Goal: Task Accomplishment & Management: Manage account settings

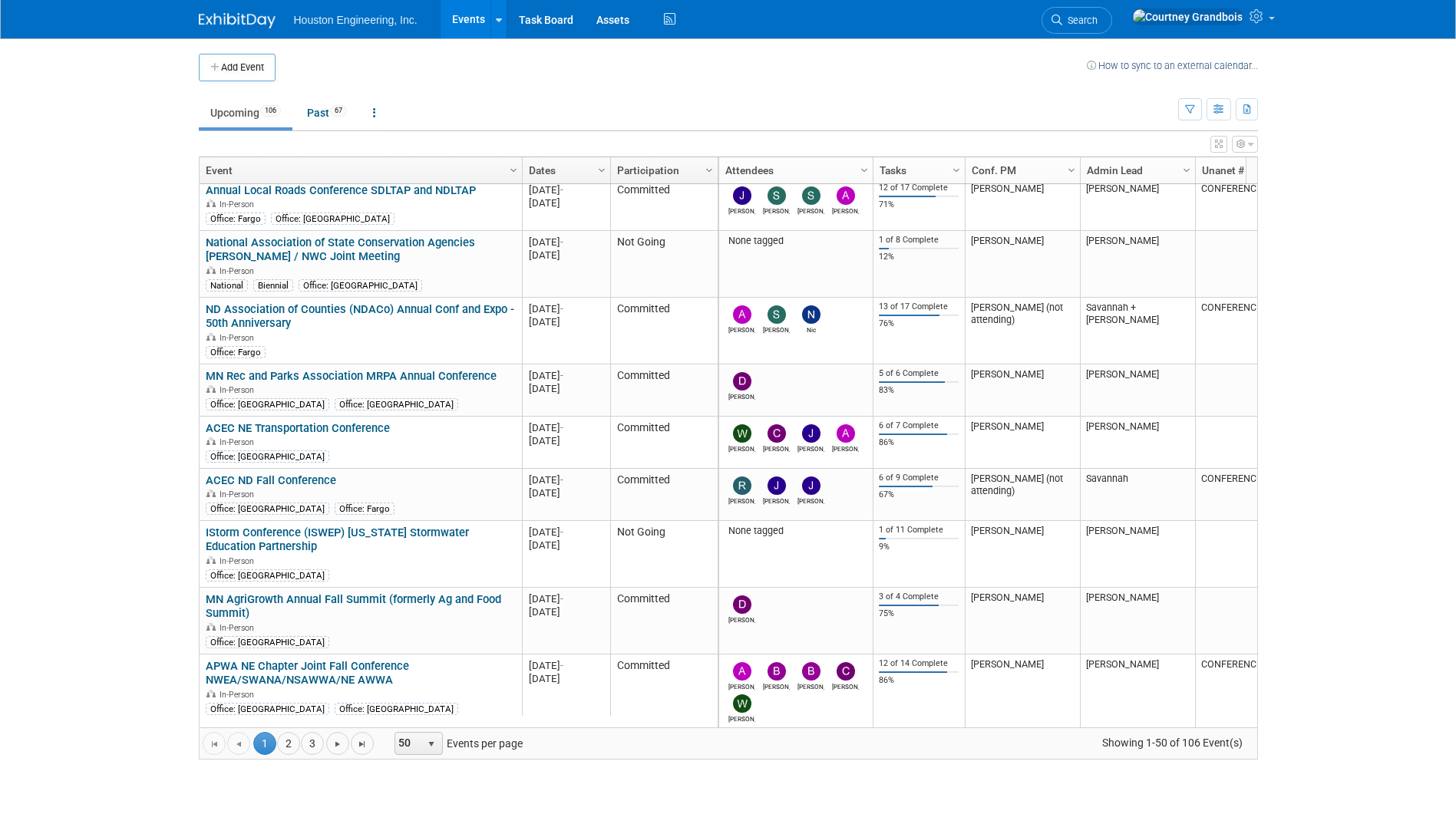
scroll to position [644, 0]
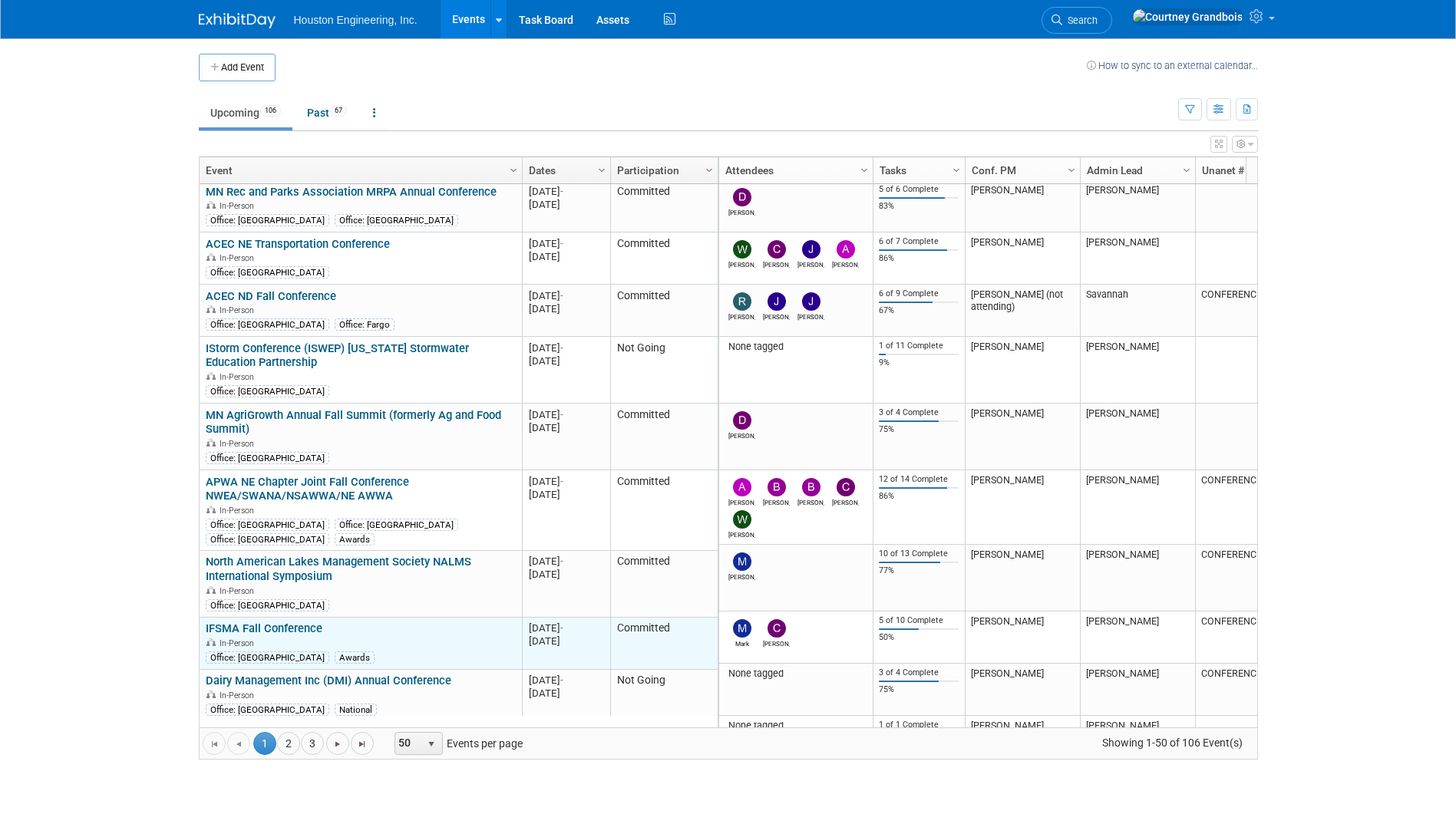
click at [294, 628] on link "IFSMA Fall Conference" at bounding box center [264, 628] width 116 height 14
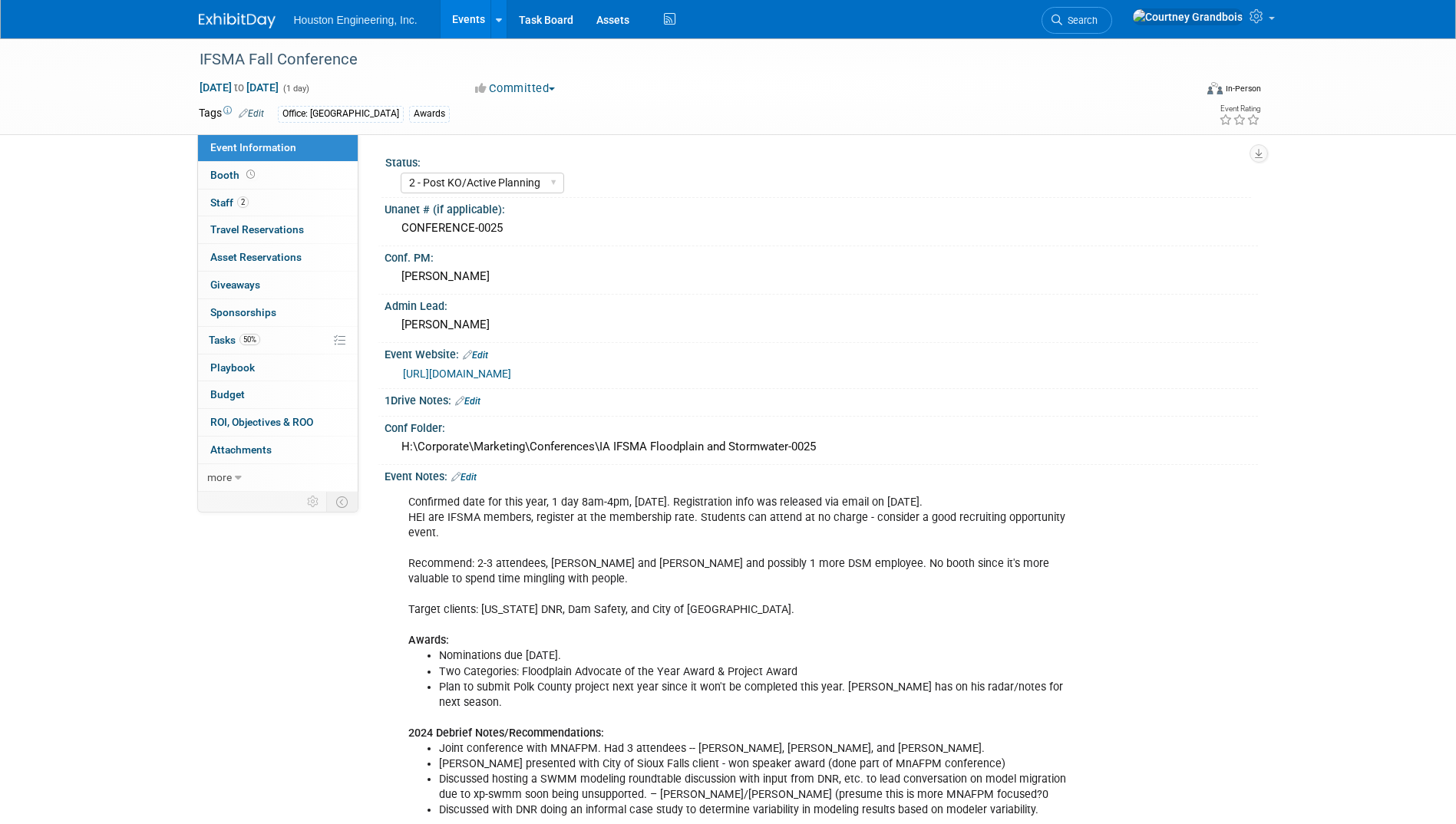
select select "2 - Post KO/Active Planning"
select select "Yes"
select select "Water Resources"
click at [238, 211] on link "2 Staff 2" at bounding box center [277, 202] width 159 height 27
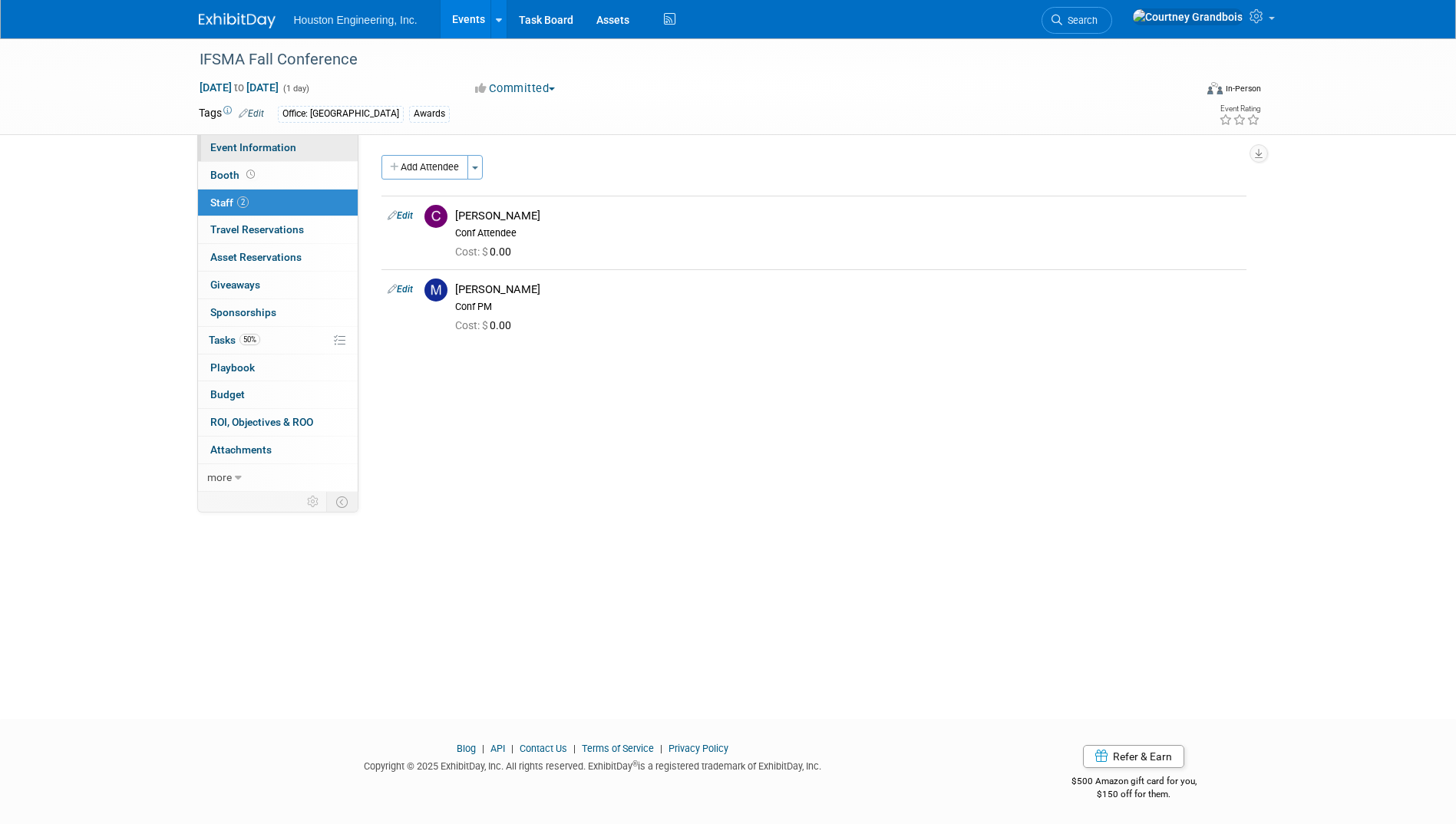
click at [210, 149] on span "Event Information" at bounding box center [253, 147] width 86 height 12
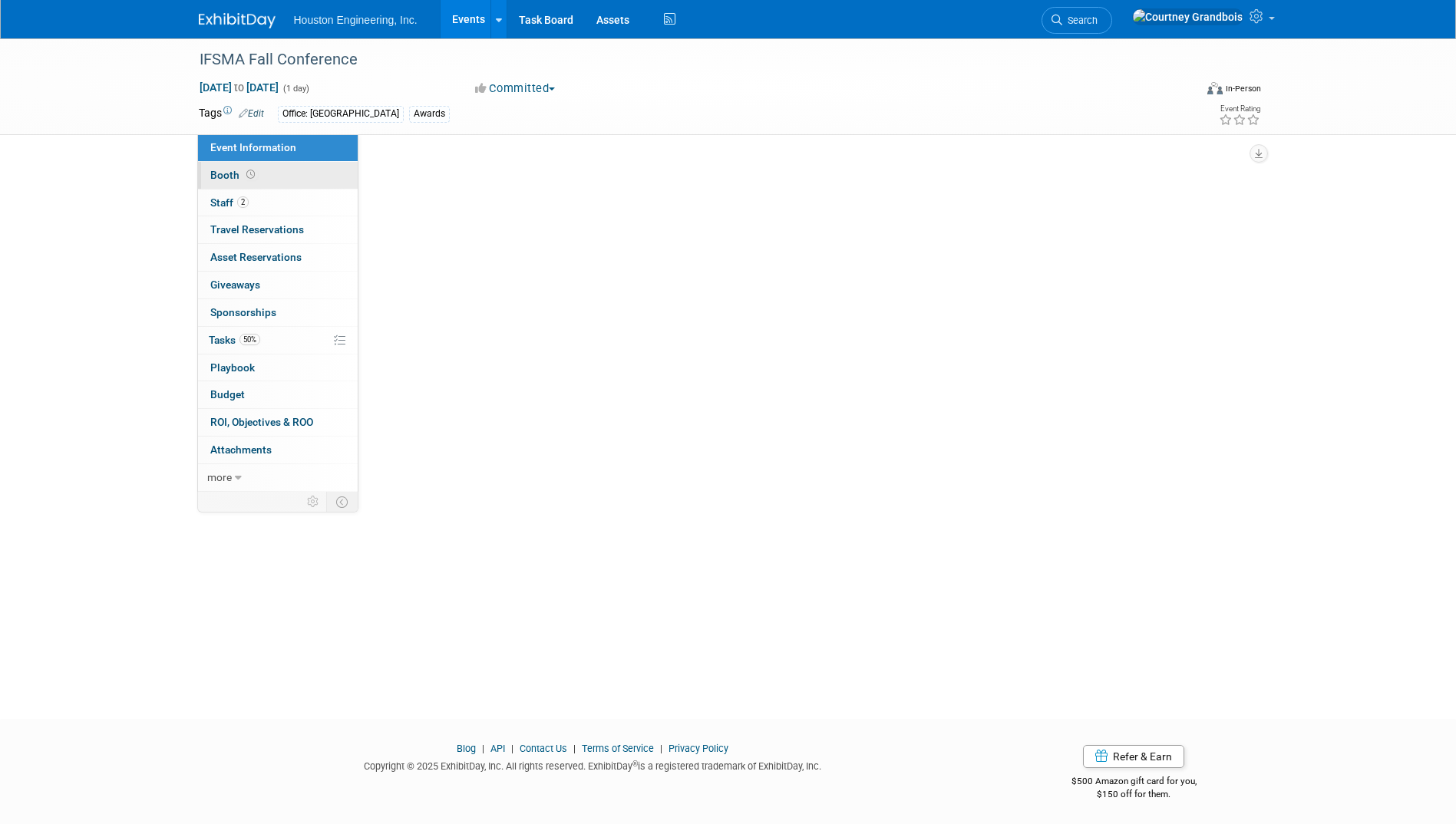
select select "2 - Post KO/Active Planning"
select select "Yes"
select select "Water Resources"
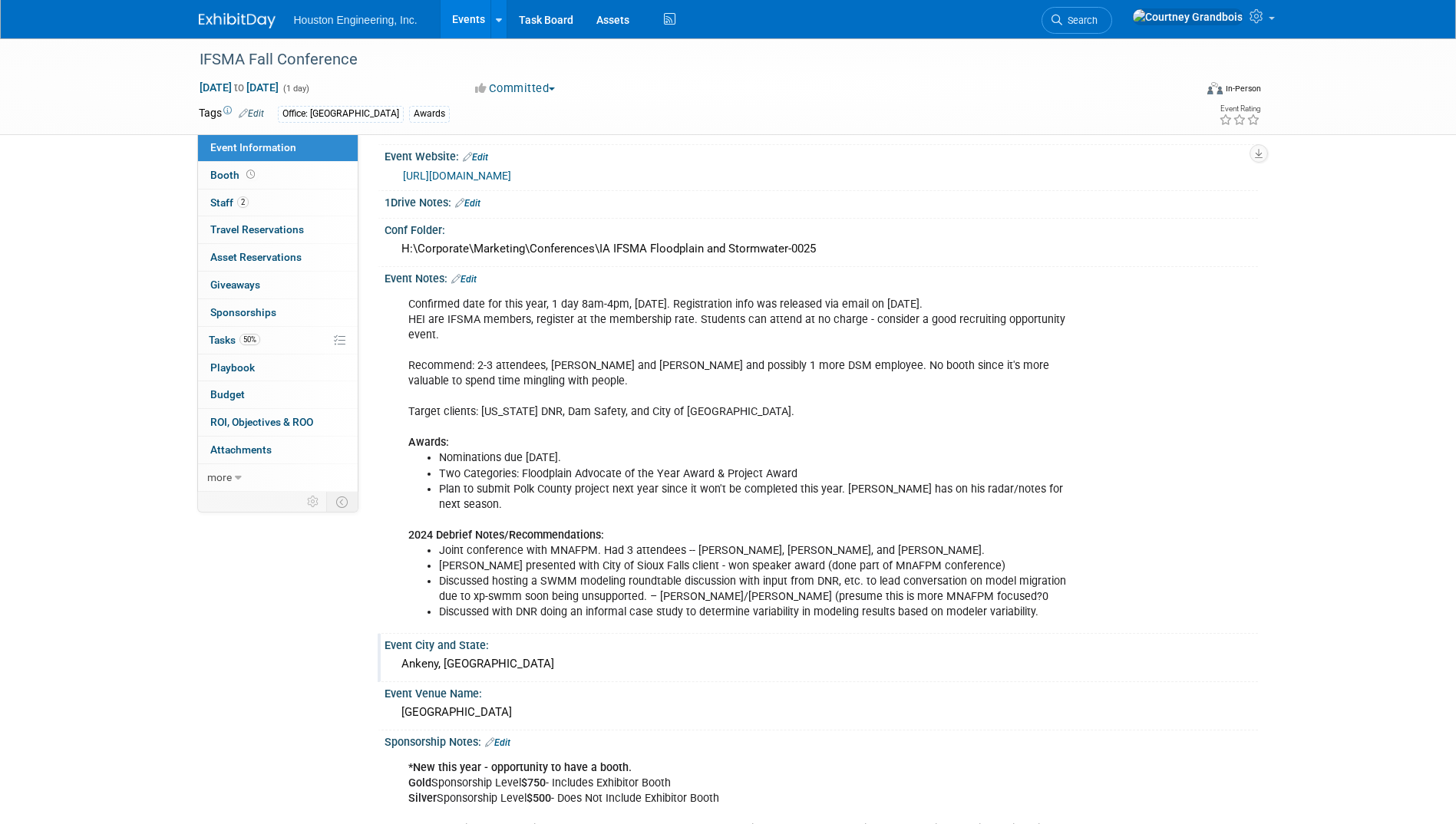
scroll to position [154, 0]
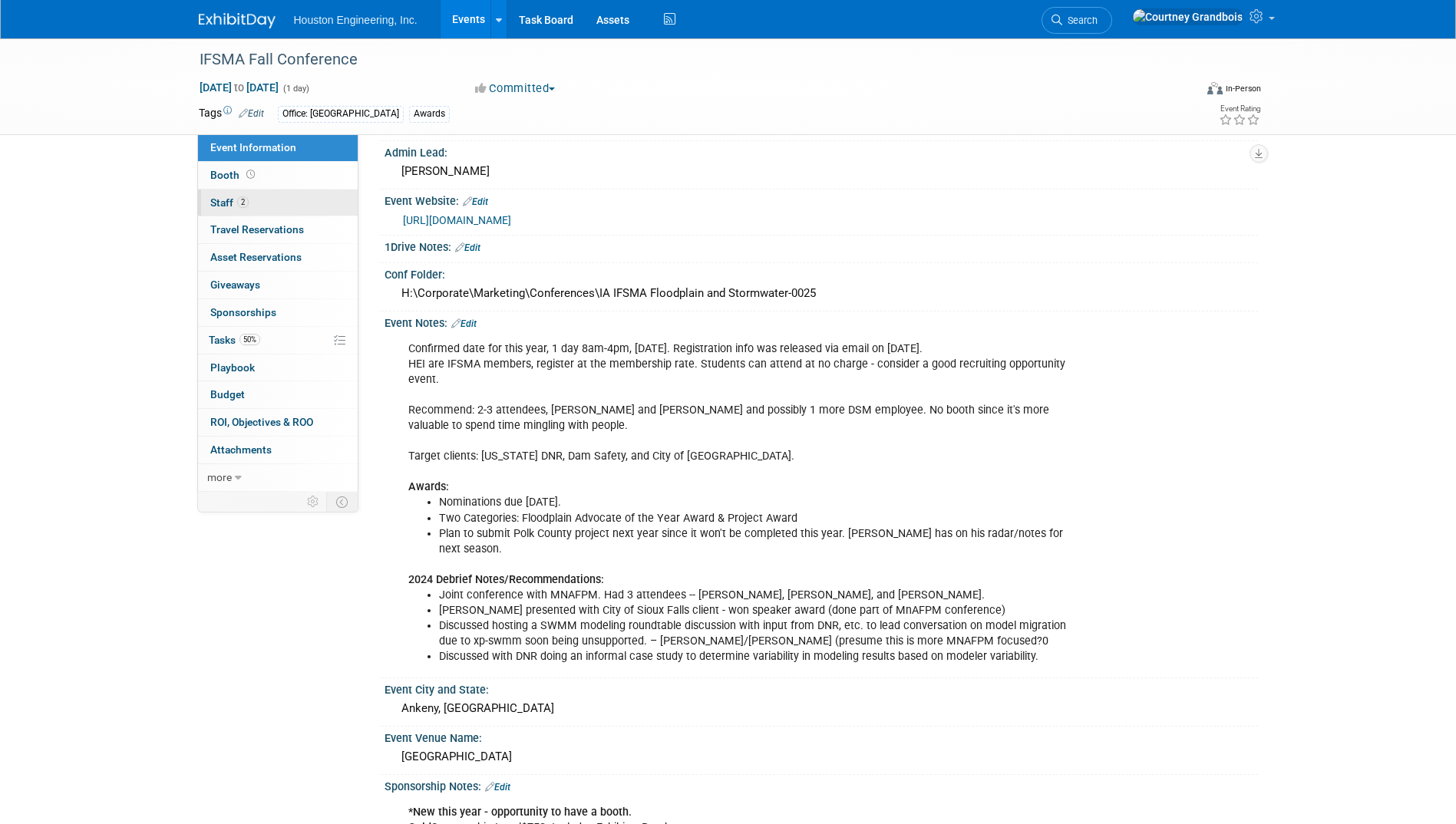
click at [264, 200] on link "2 Staff 2" at bounding box center [277, 202] width 159 height 27
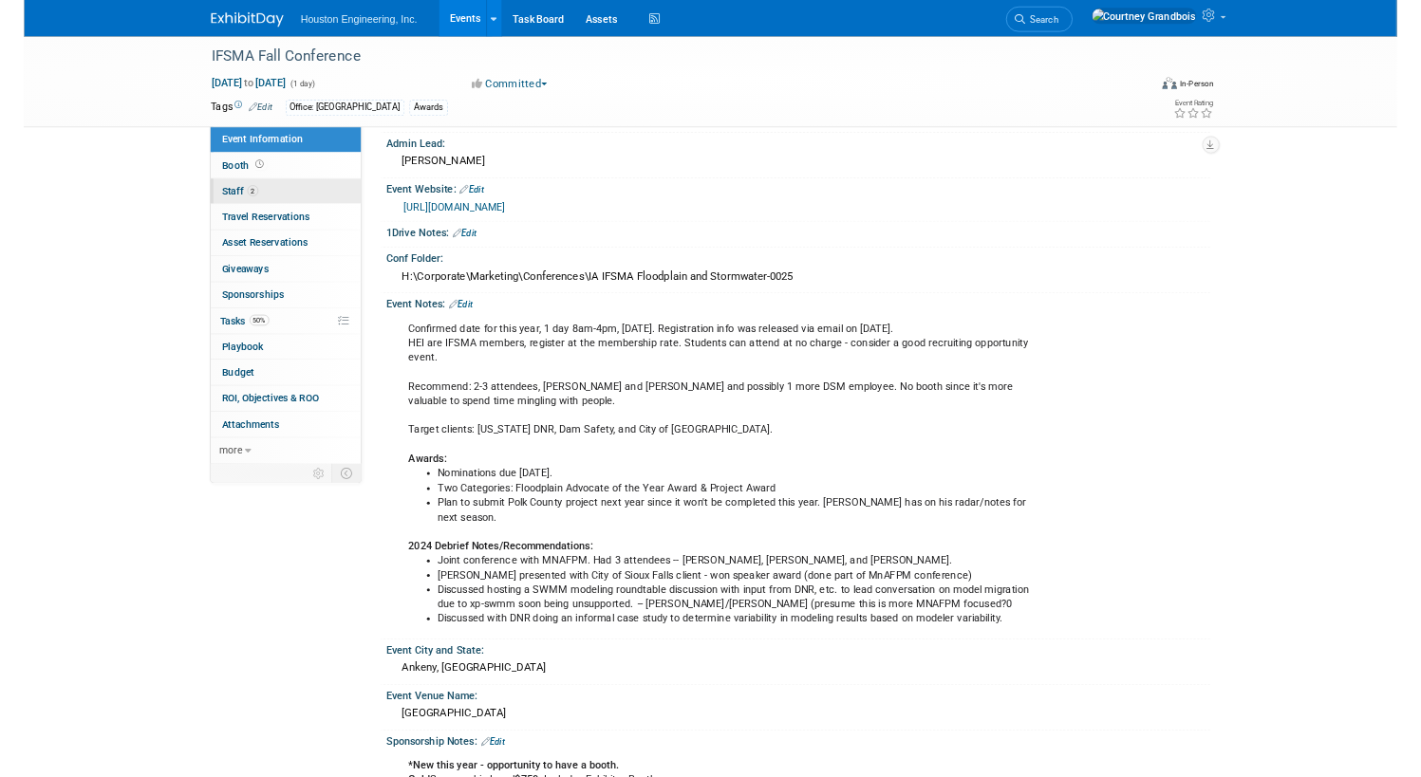
scroll to position [0, 0]
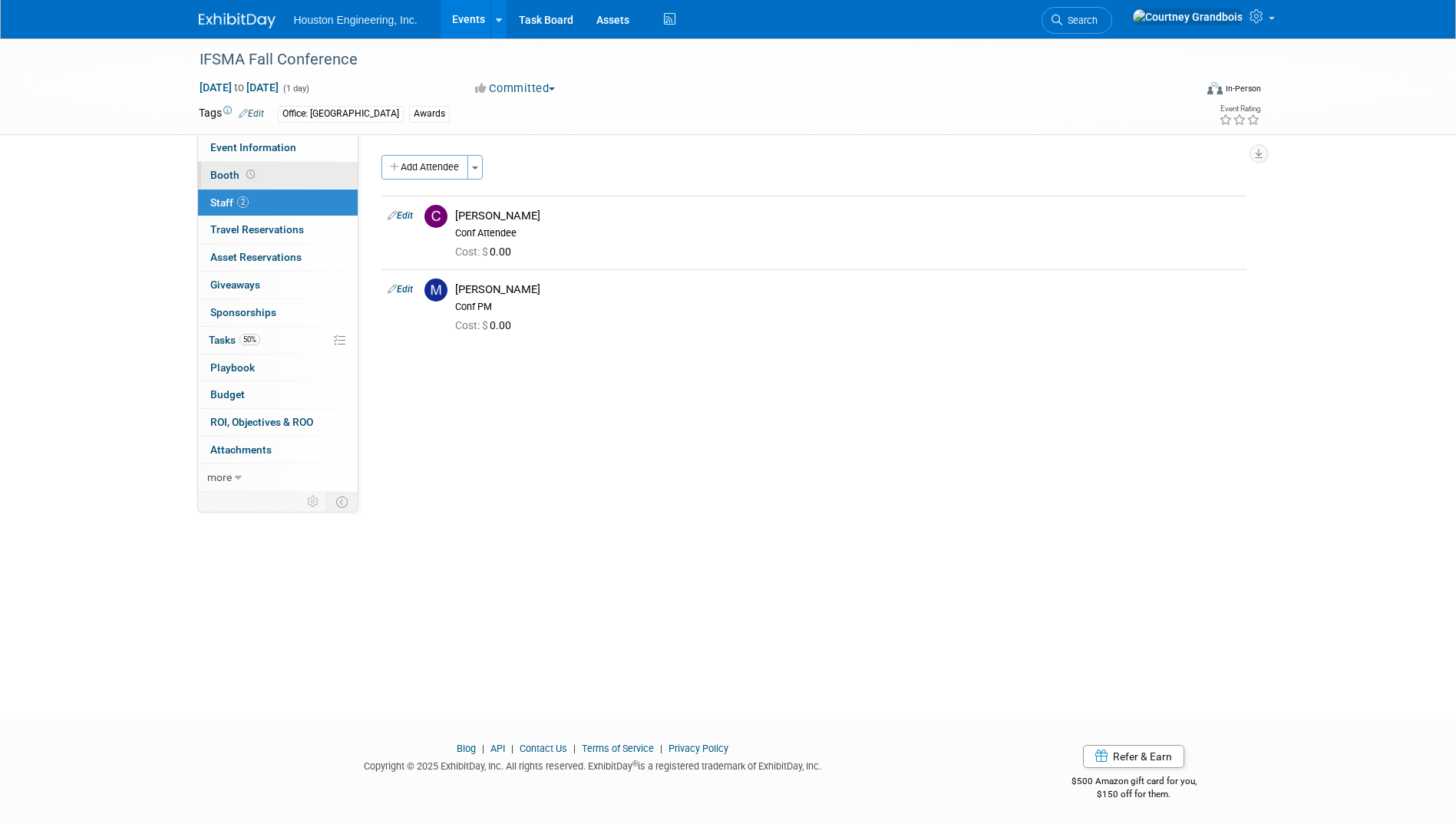
click at [266, 181] on link "Booth" at bounding box center [277, 175] width 159 height 27
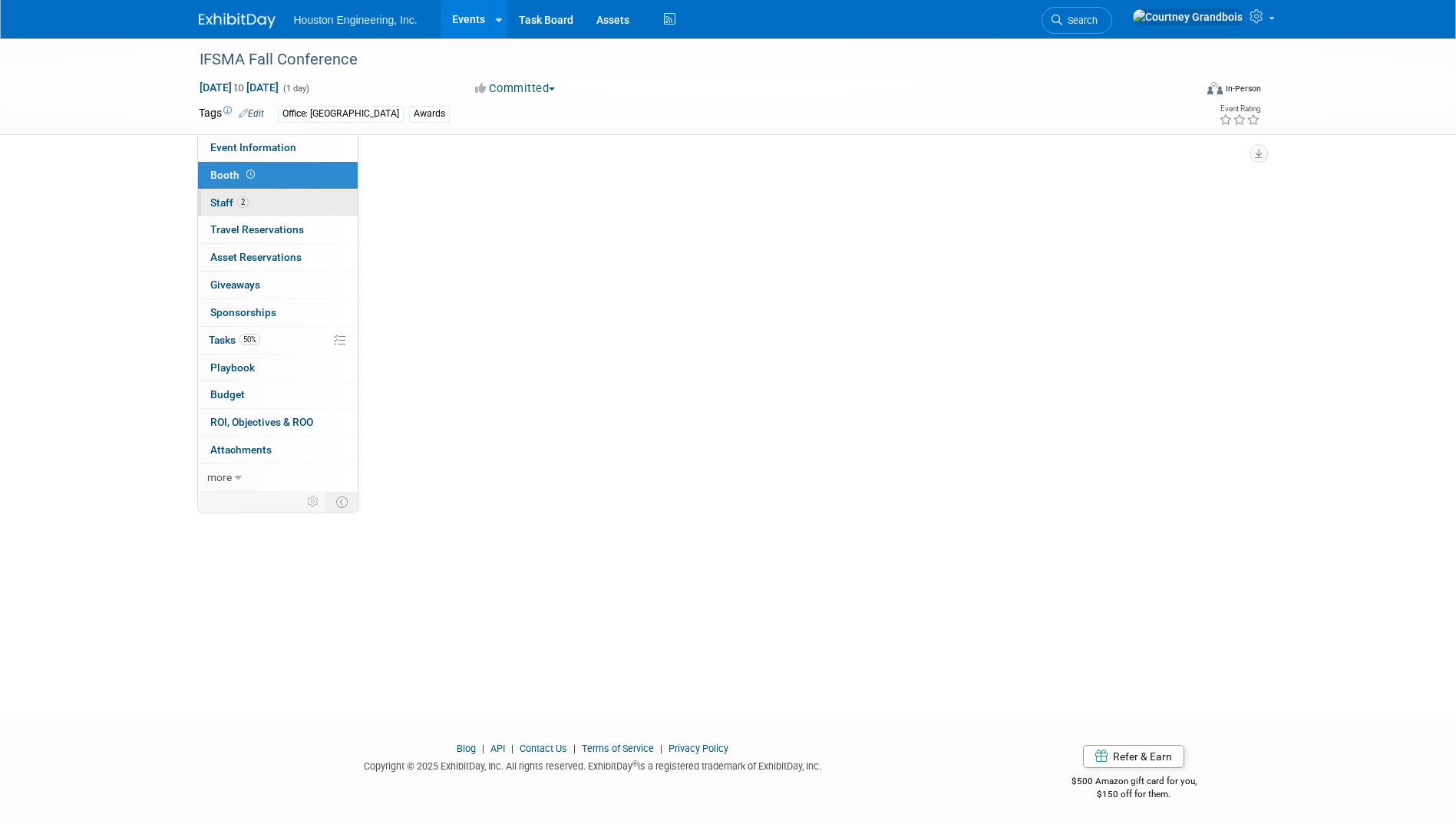
select select "No"
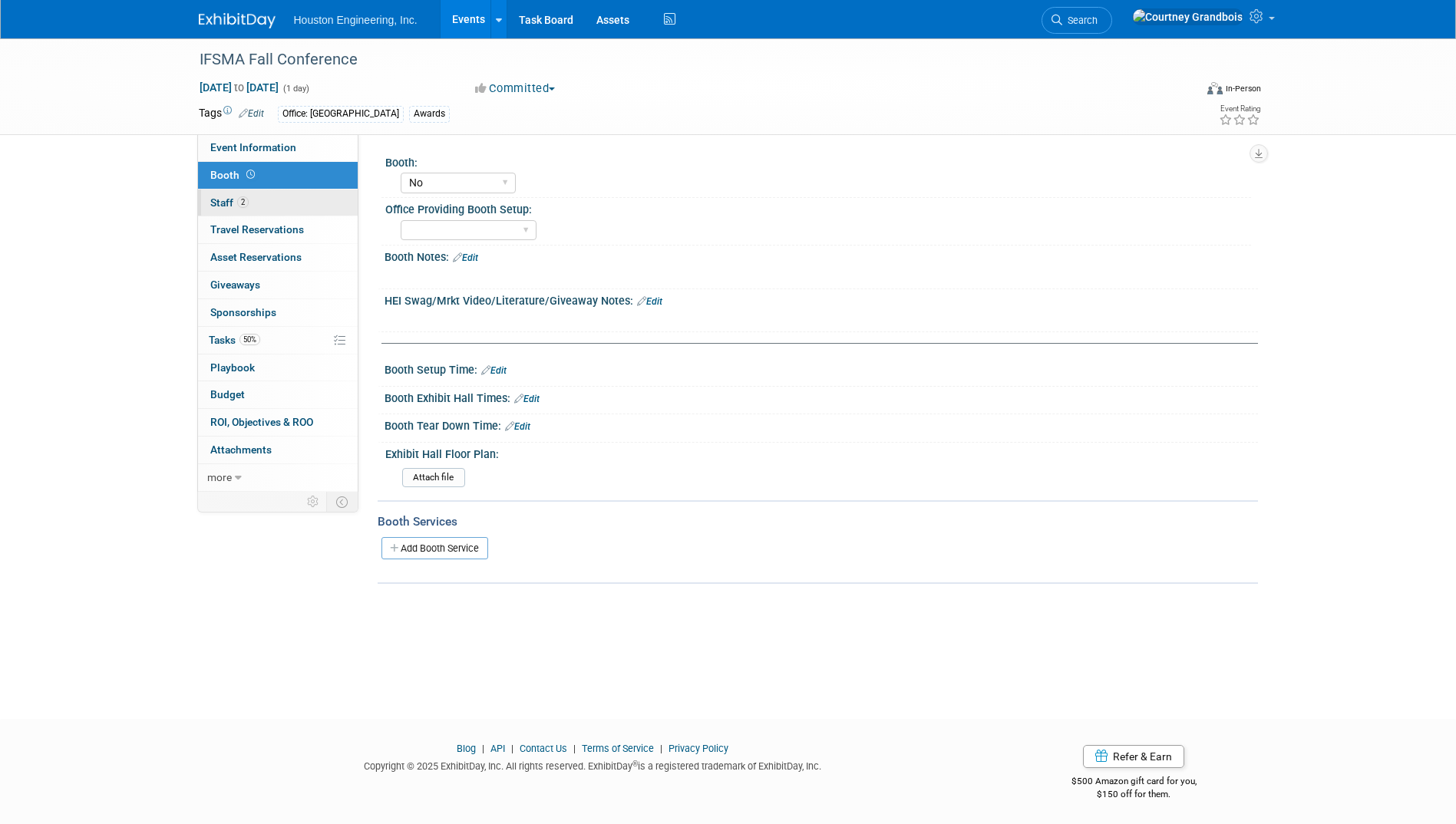
click at [260, 199] on link "2 Staff 2" at bounding box center [277, 202] width 159 height 27
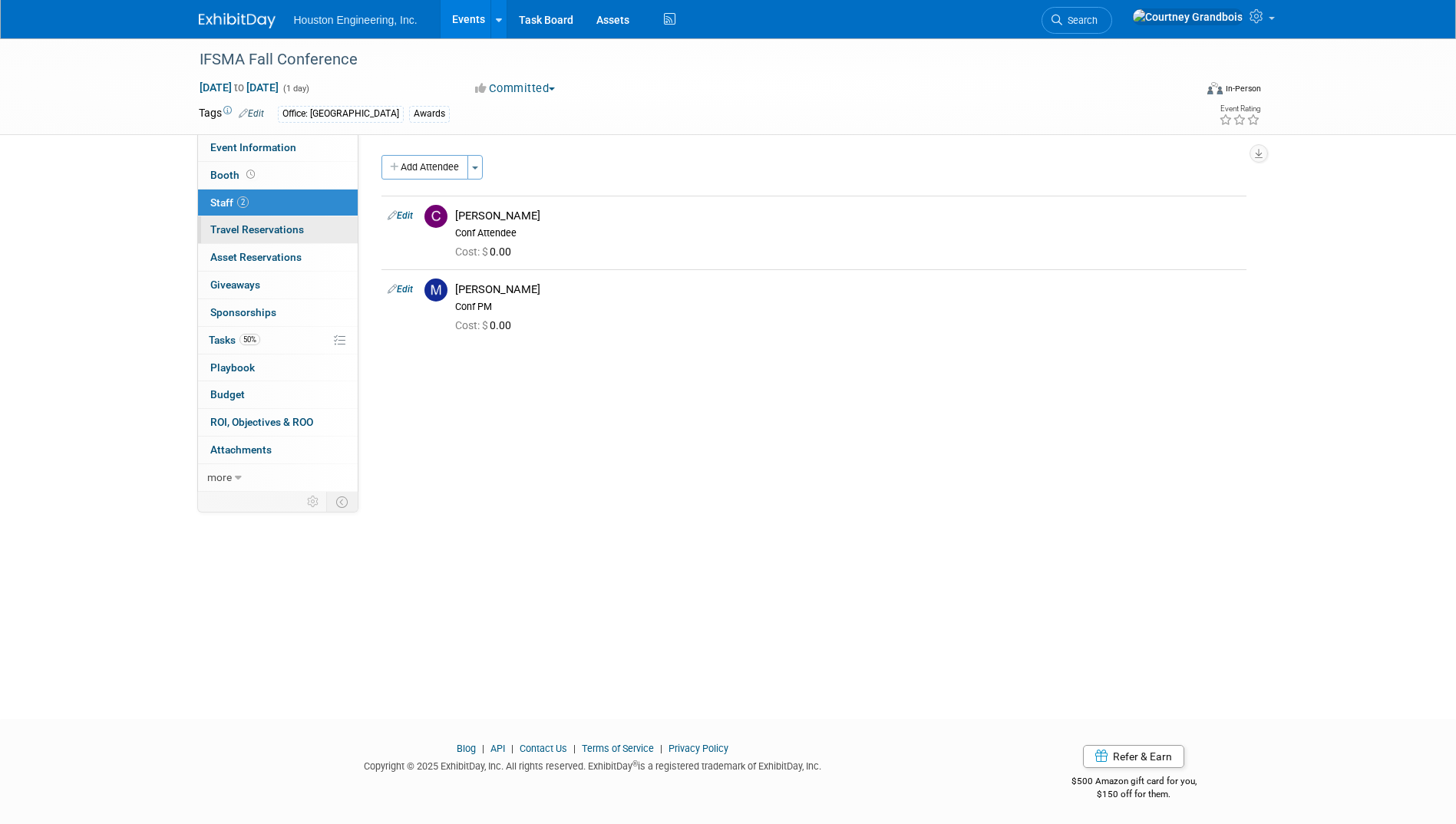
click at [247, 238] on link "0 Travel Reservations 0" at bounding box center [277, 230] width 159 height 27
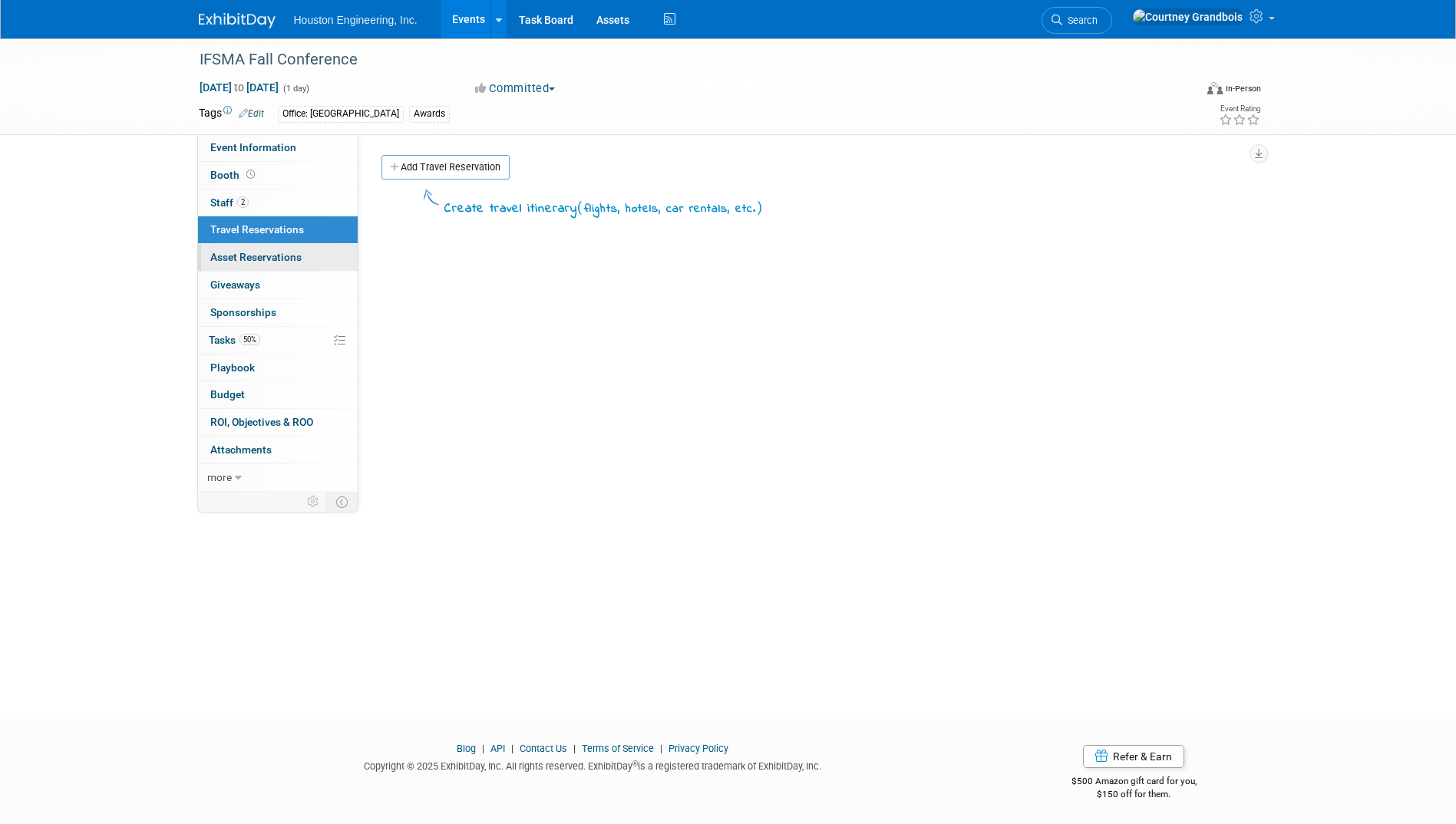
click at [246, 249] on link "0 Asset Reservations 0" at bounding box center [277, 257] width 159 height 27
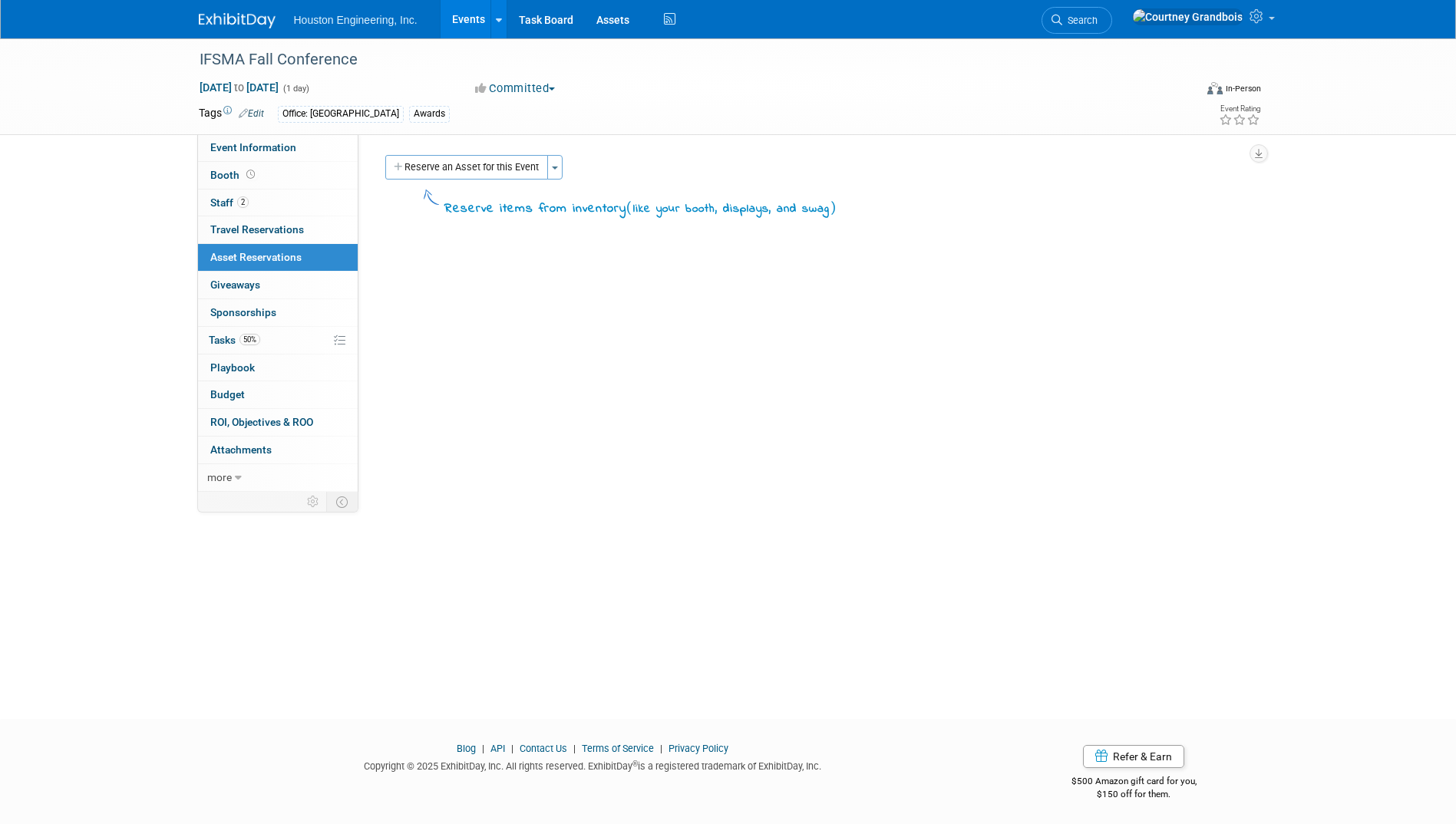
click at [234, 269] on link "0 Asset Reservations 0" at bounding box center [277, 257] width 159 height 27
click at [231, 278] on link "0 Giveaways 0" at bounding box center [277, 285] width 159 height 27
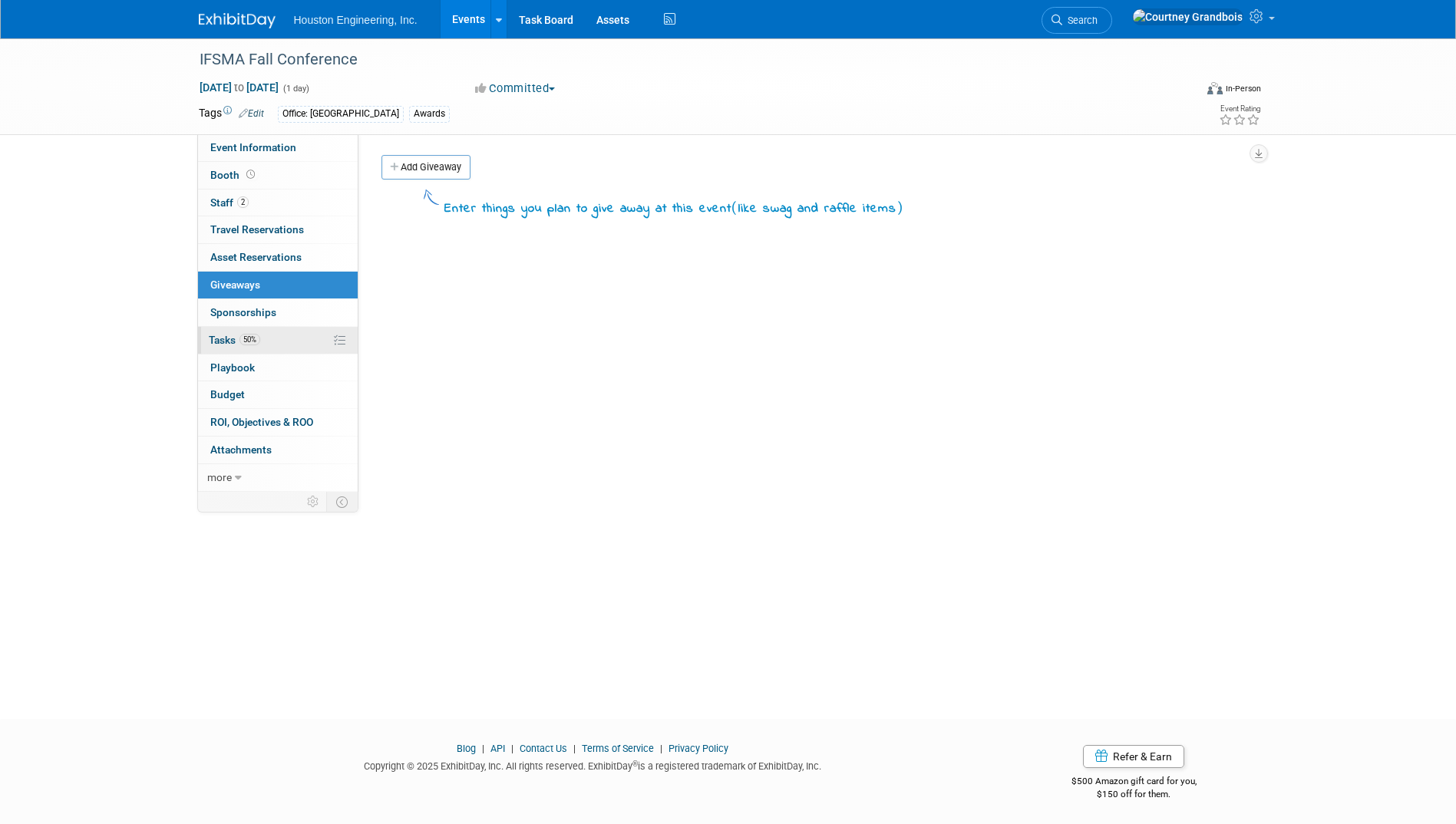
click at [207, 349] on link "50% Tasks 50%" at bounding box center [277, 340] width 159 height 27
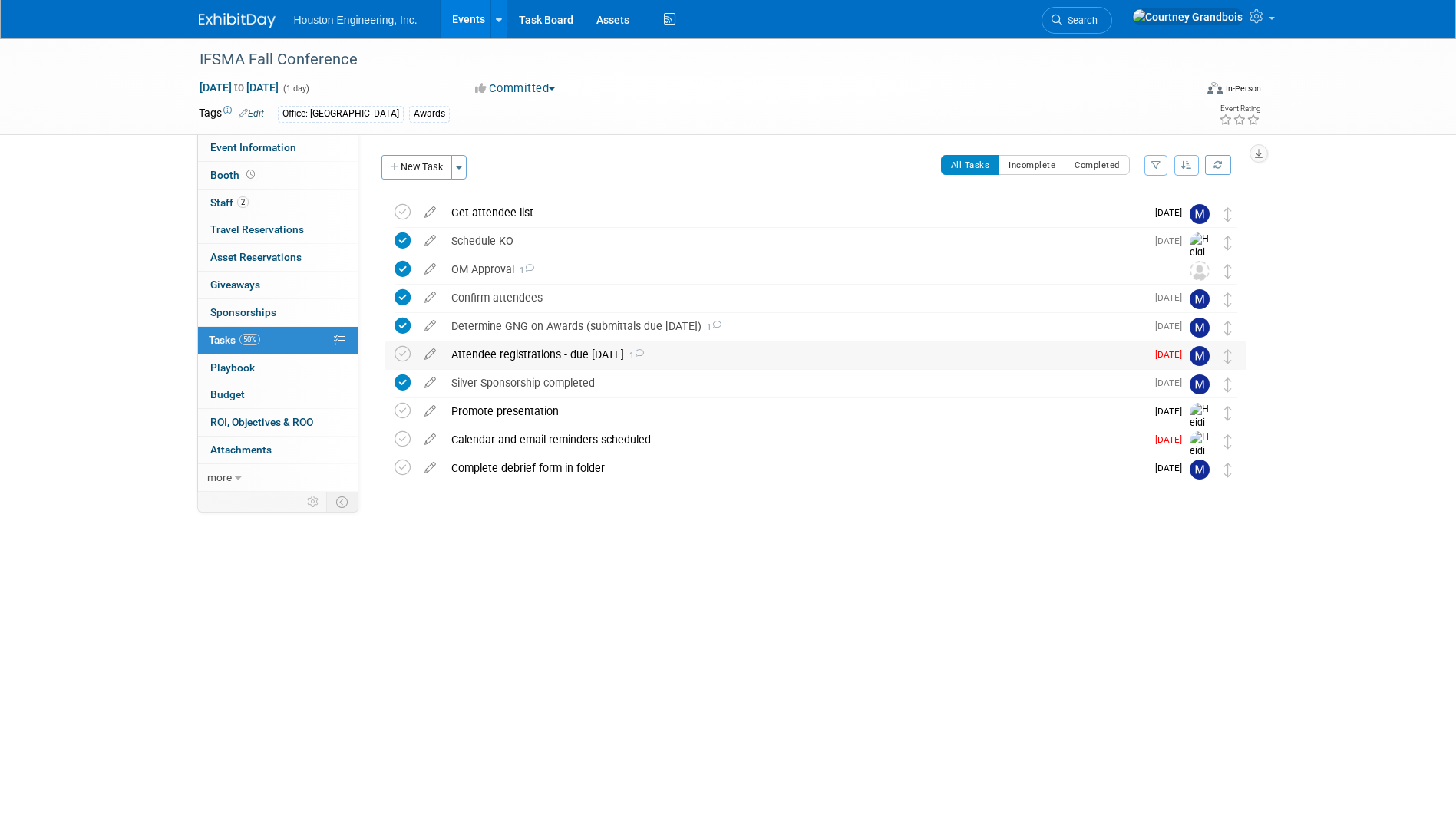
click at [527, 355] on div "Attendee registrations - due Oct 15 1" at bounding box center [795, 354] width 702 height 26
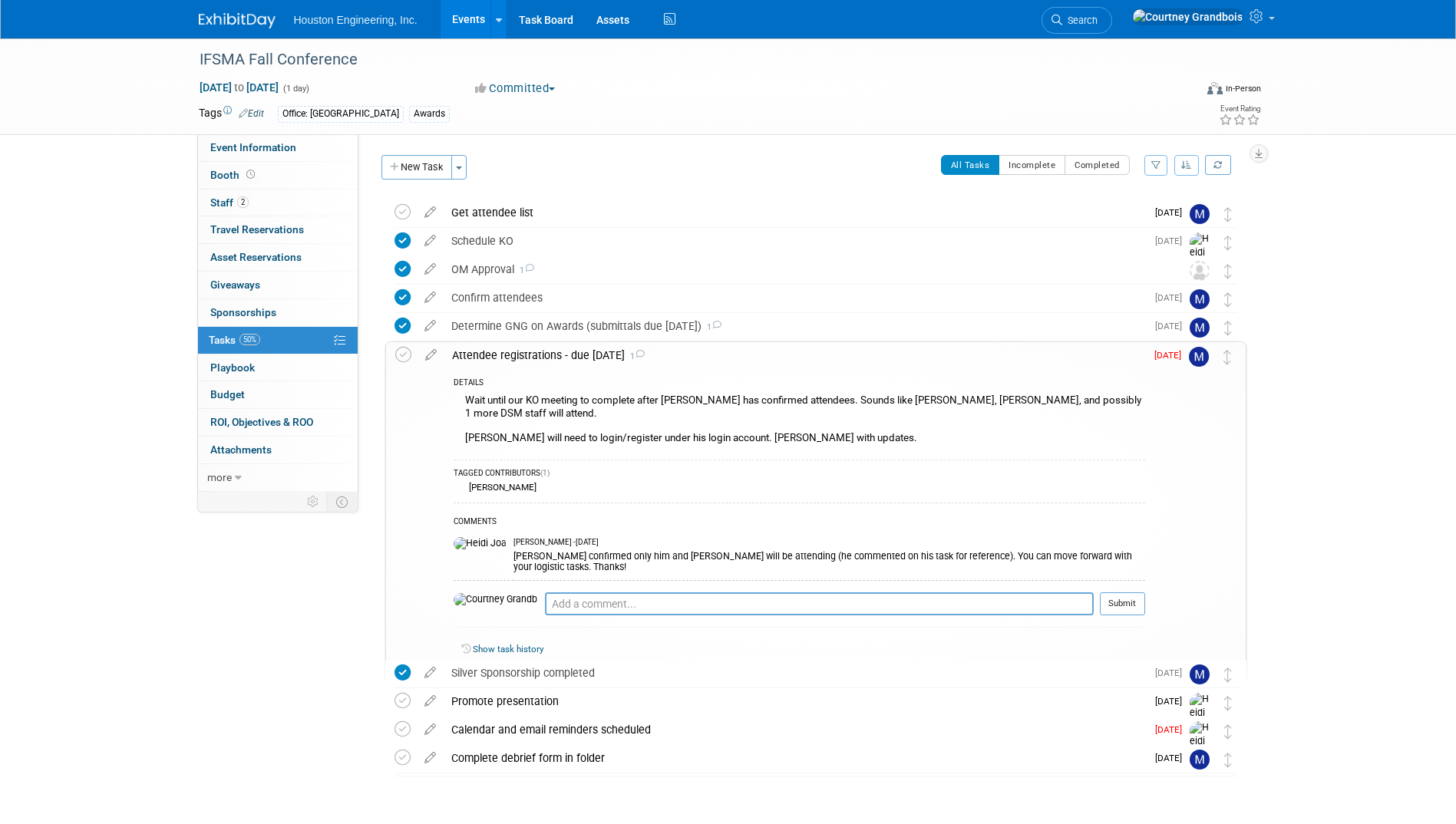
click at [532, 350] on div "Attendee registrations - due Oct 15 1" at bounding box center [795, 355] width 701 height 26
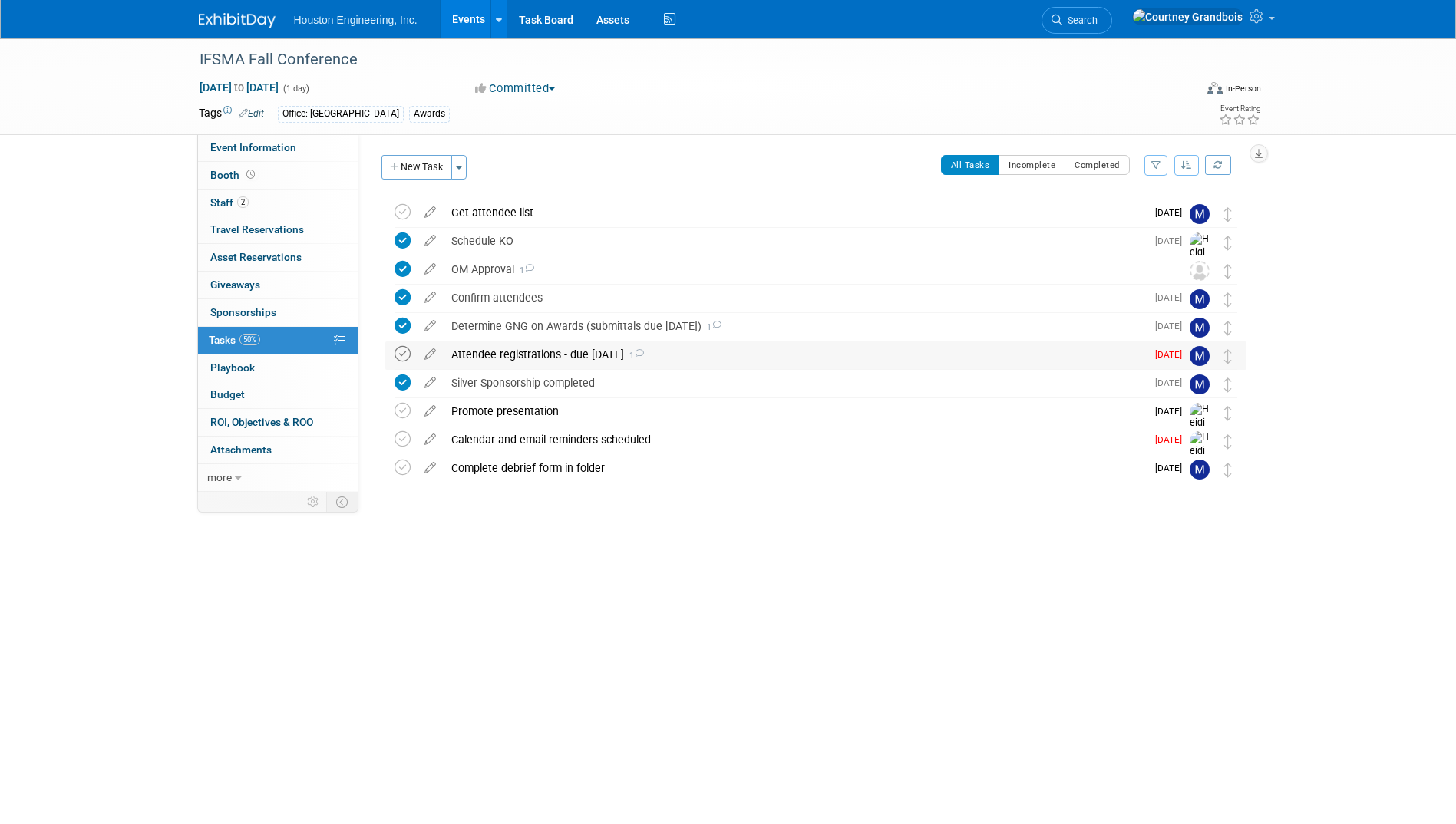
click at [403, 357] on icon at bounding box center [403, 354] width 16 height 16
click at [238, 146] on span "Event Information" at bounding box center [253, 147] width 86 height 12
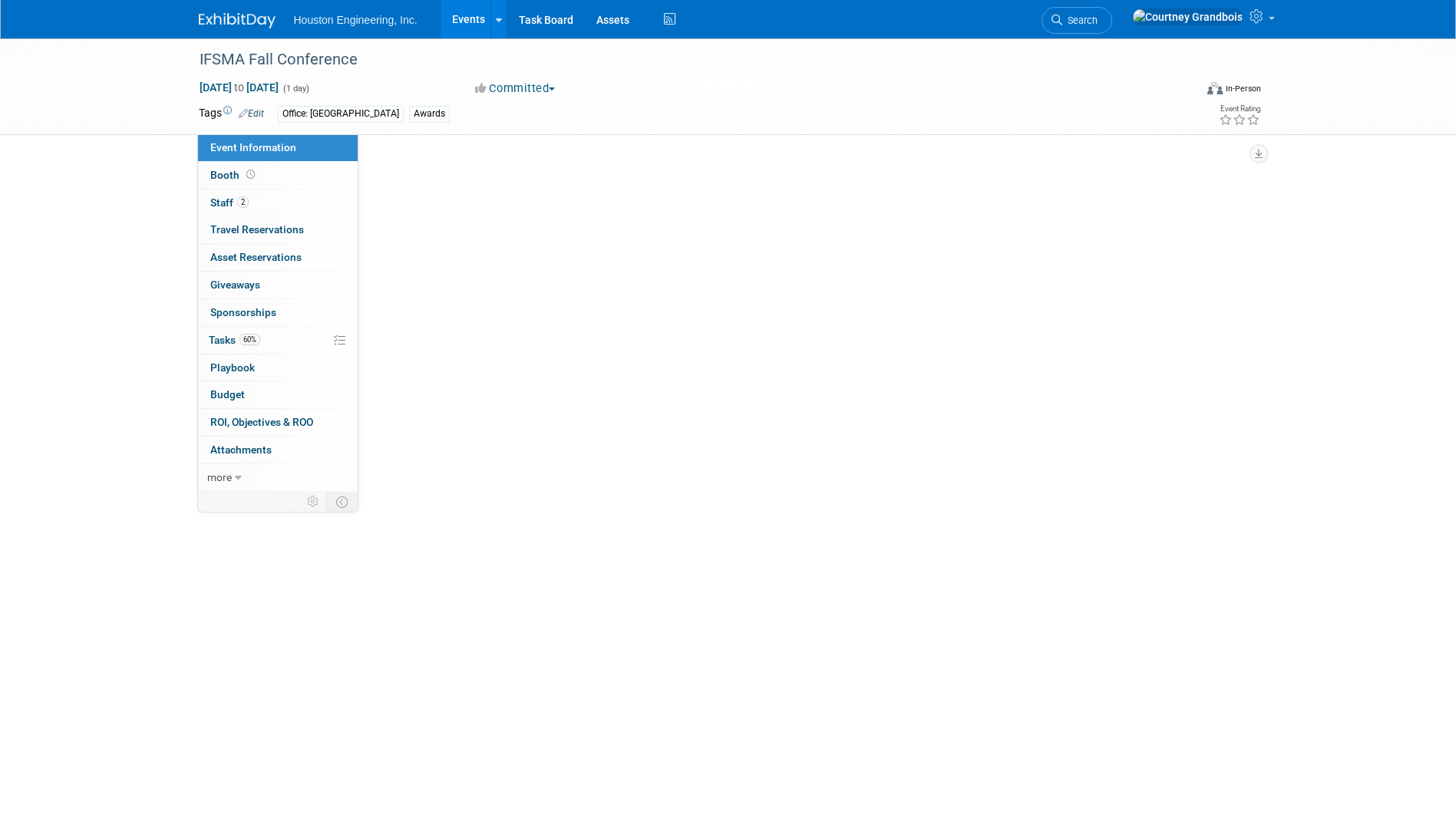
select select "2 - Post KO/Active Planning"
select select "Yes"
select select "Water Resources"
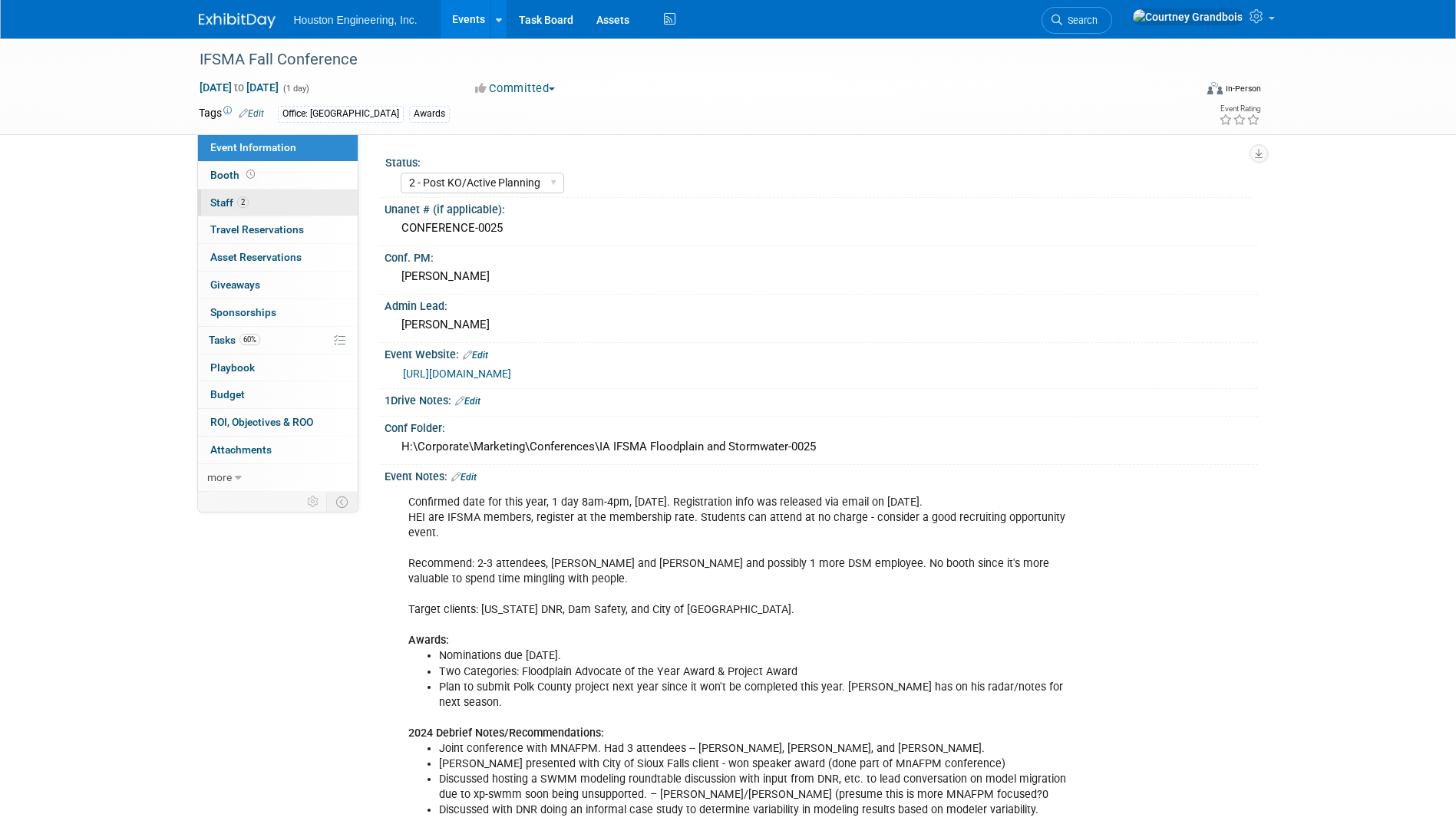
click at [226, 202] on span "Staff 2" at bounding box center [229, 202] width 38 height 12
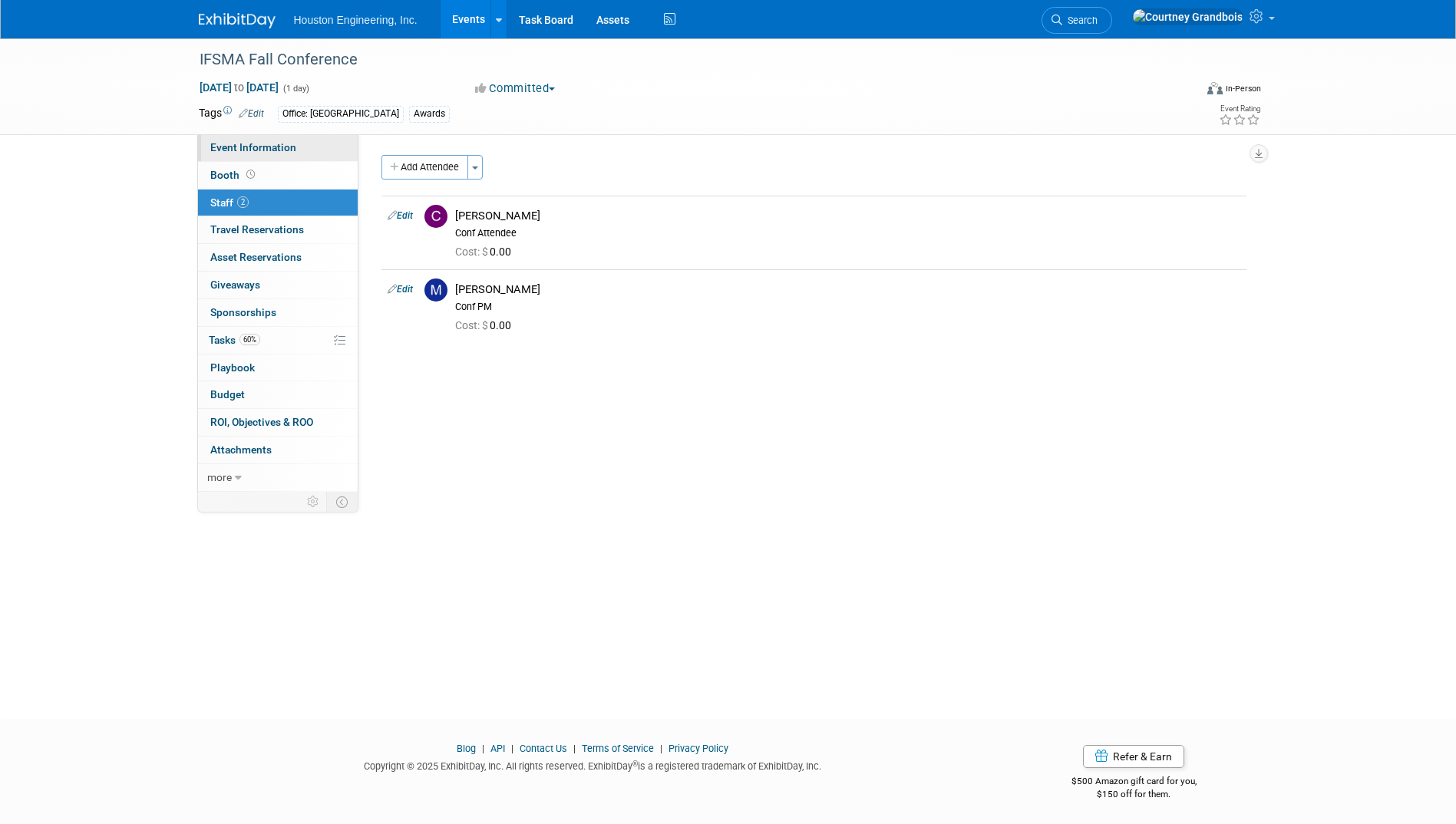
click at [251, 145] on span "Event Information" at bounding box center [253, 147] width 86 height 12
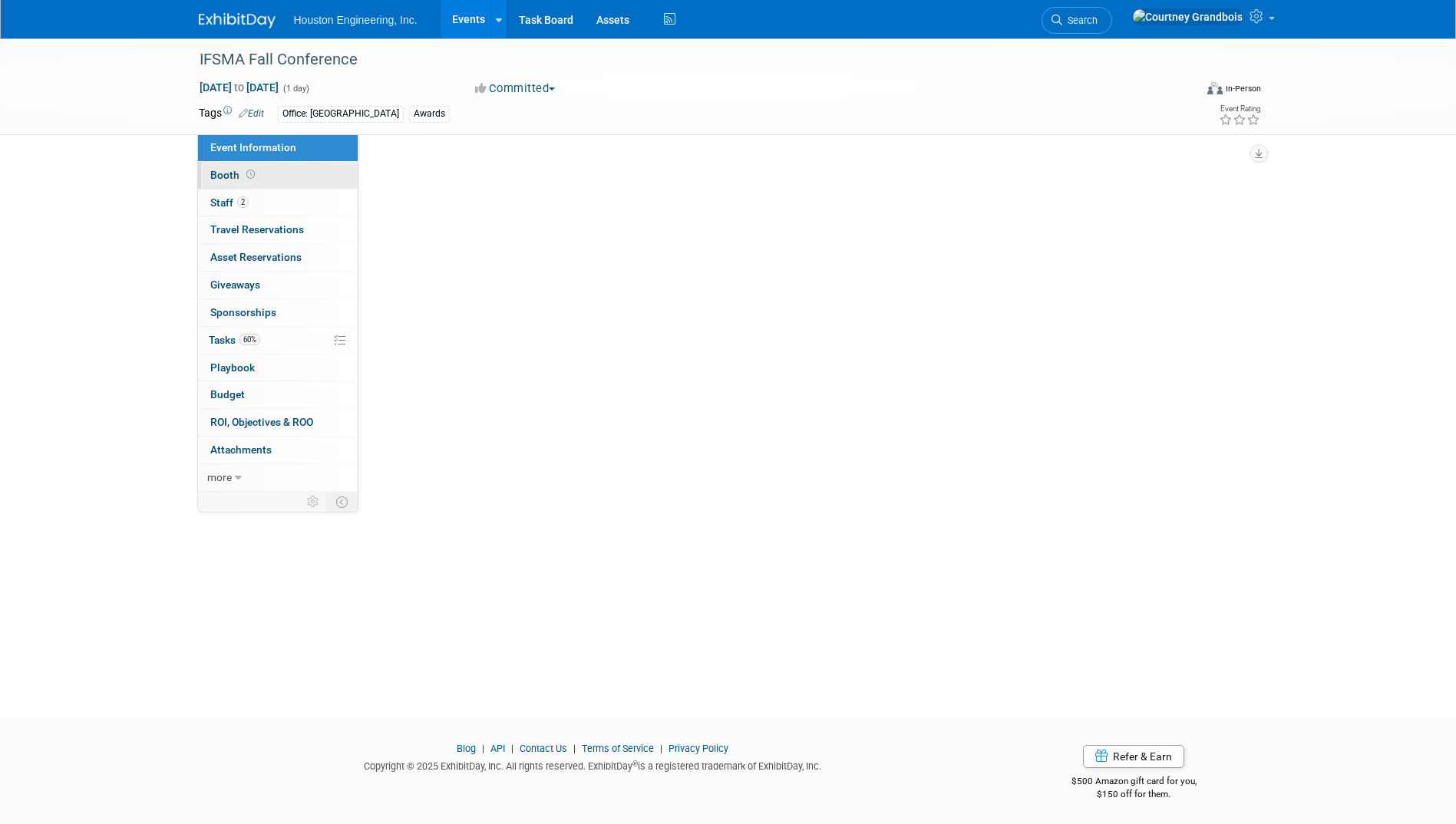
select select "2 - Post KO/Active Planning"
select select "Yes"
select select "Water Resources"
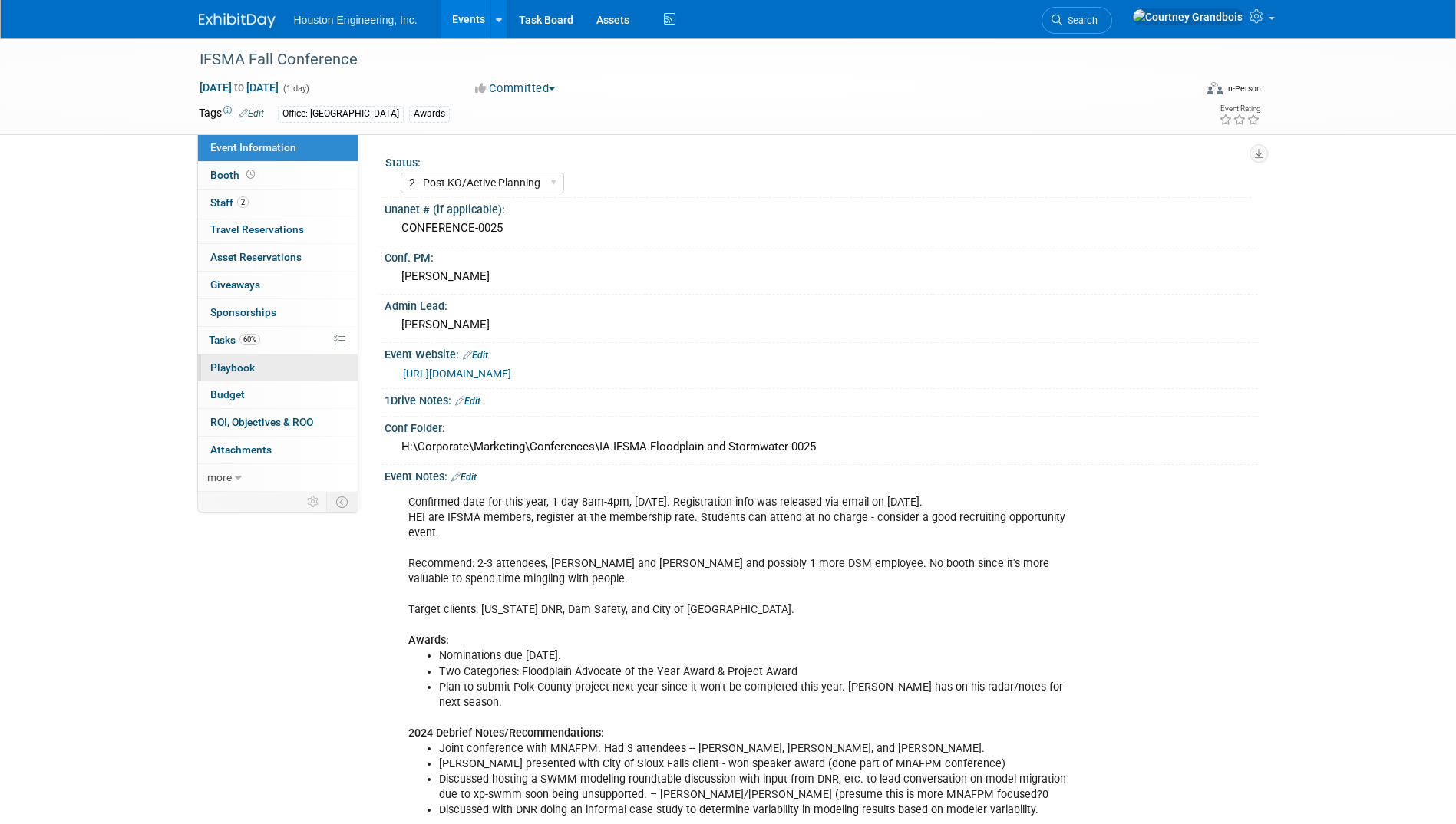
click at [221, 356] on link "0 Playbook 0" at bounding box center [277, 368] width 159 height 27
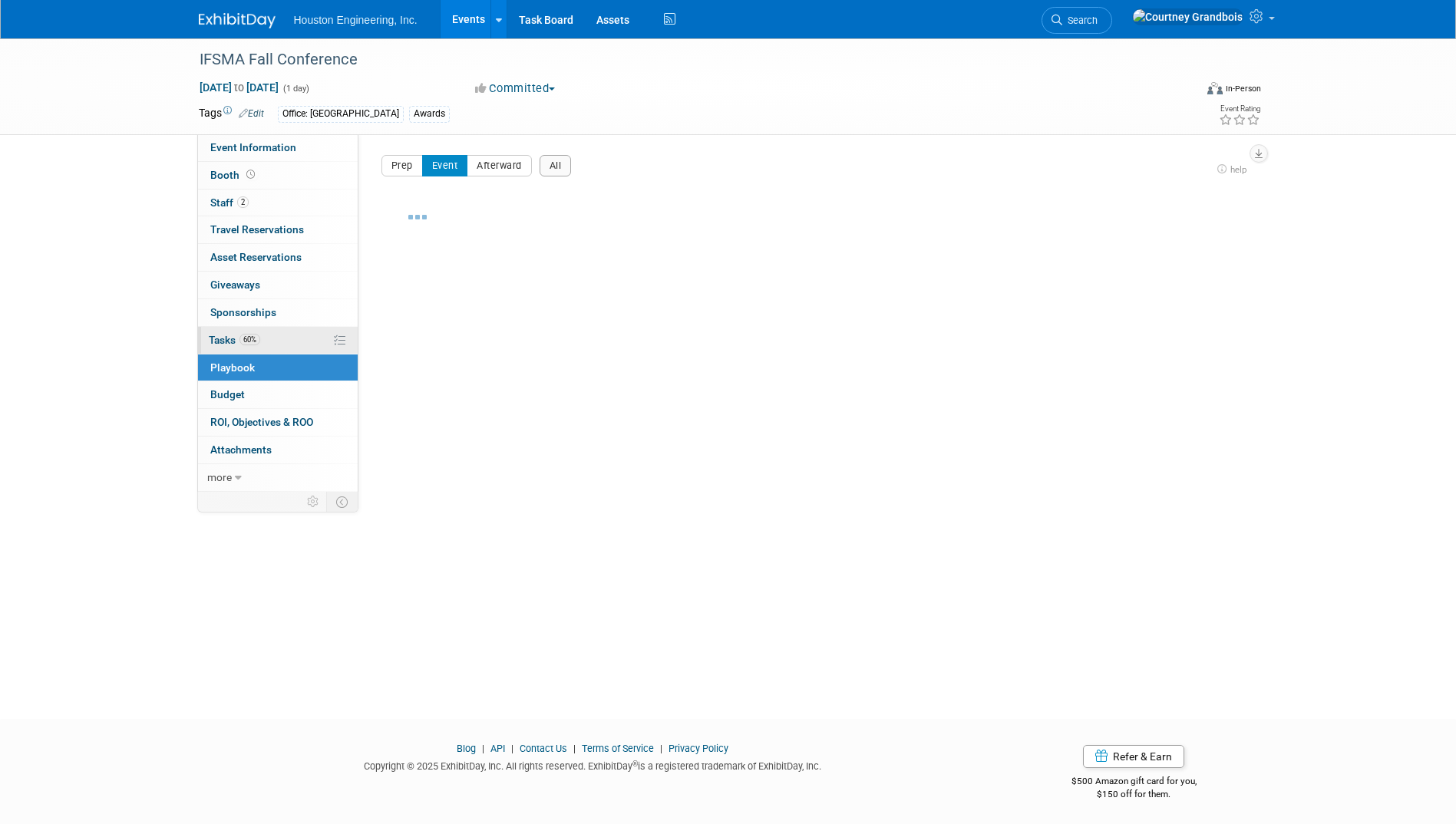
click at [225, 340] on span "Tasks 60%" at bounding box center [234, 340] width 52 height 12
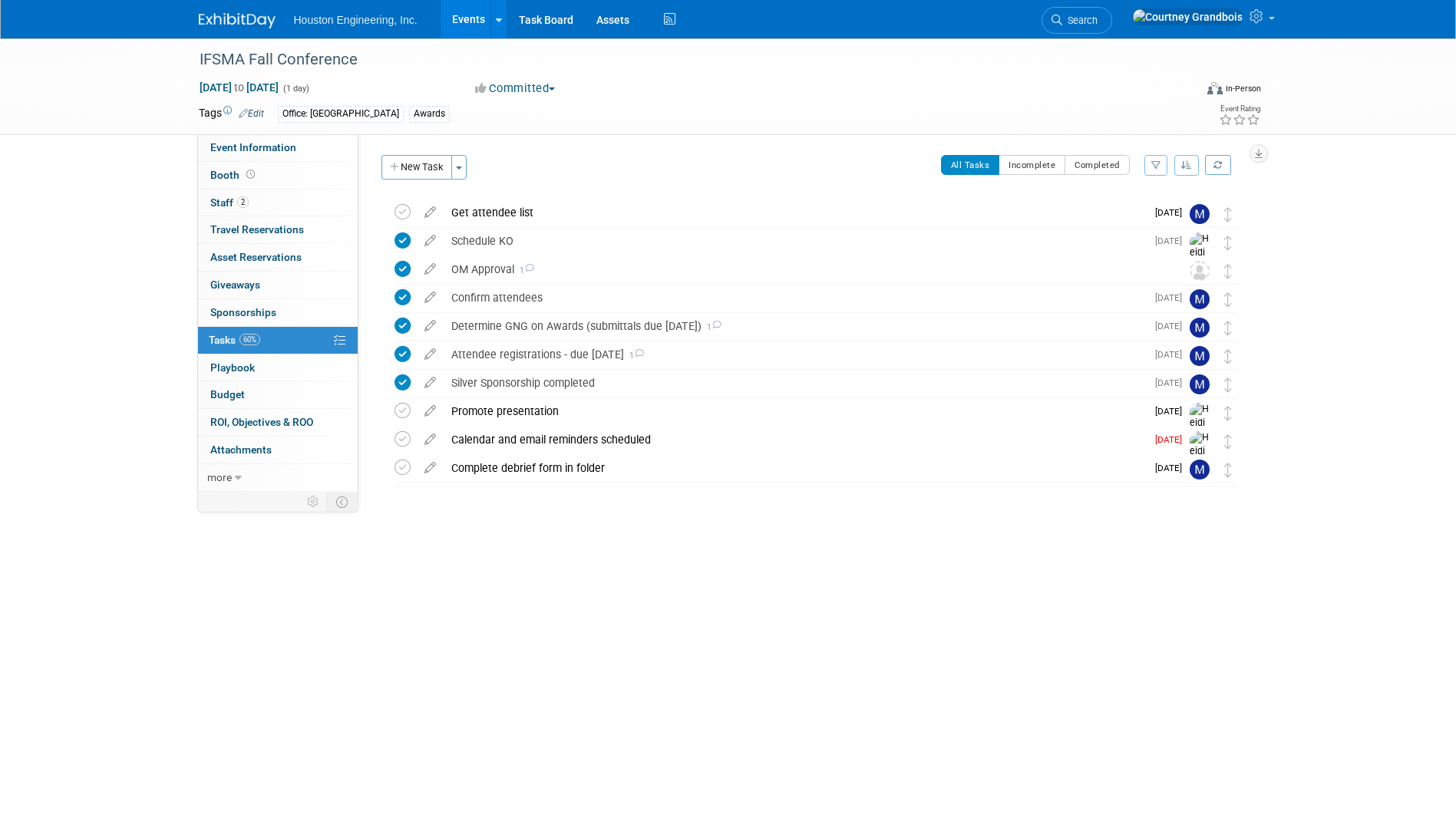
click at [1087, 152] on div "Status: 1 - GNG/KO Needed 2 - Post KO/Active Planning 3 - Reg/Prep Done Unanet …" at bounding box center [808, 313] width 899 height 357
click at [1078, 165] on button "Completed" at bounding box center [1096, 165] width 65 height 20
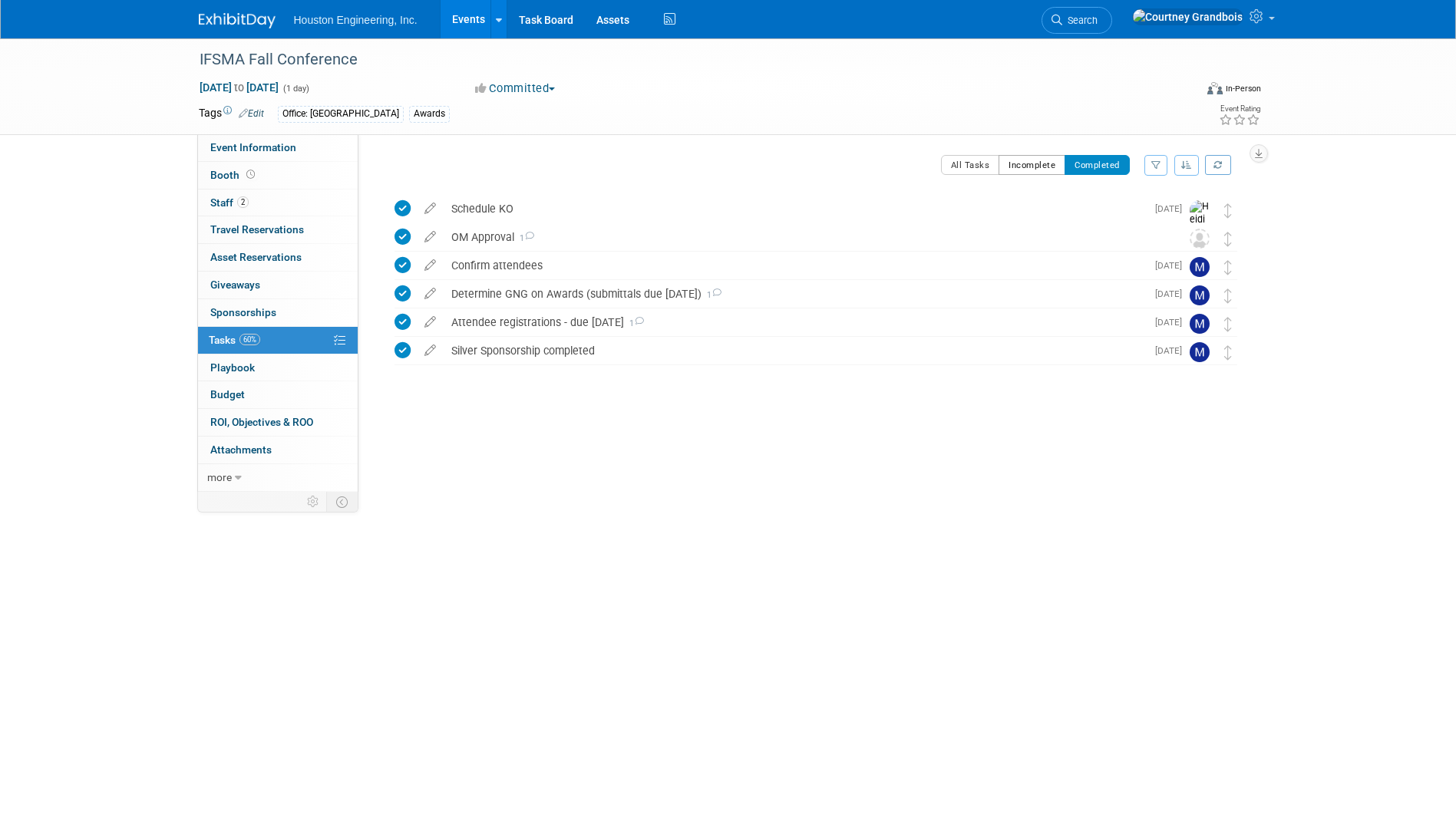
click at [1049, 156] on button "Incomplete" at bounding box center [1032, 165] width 67 height 20
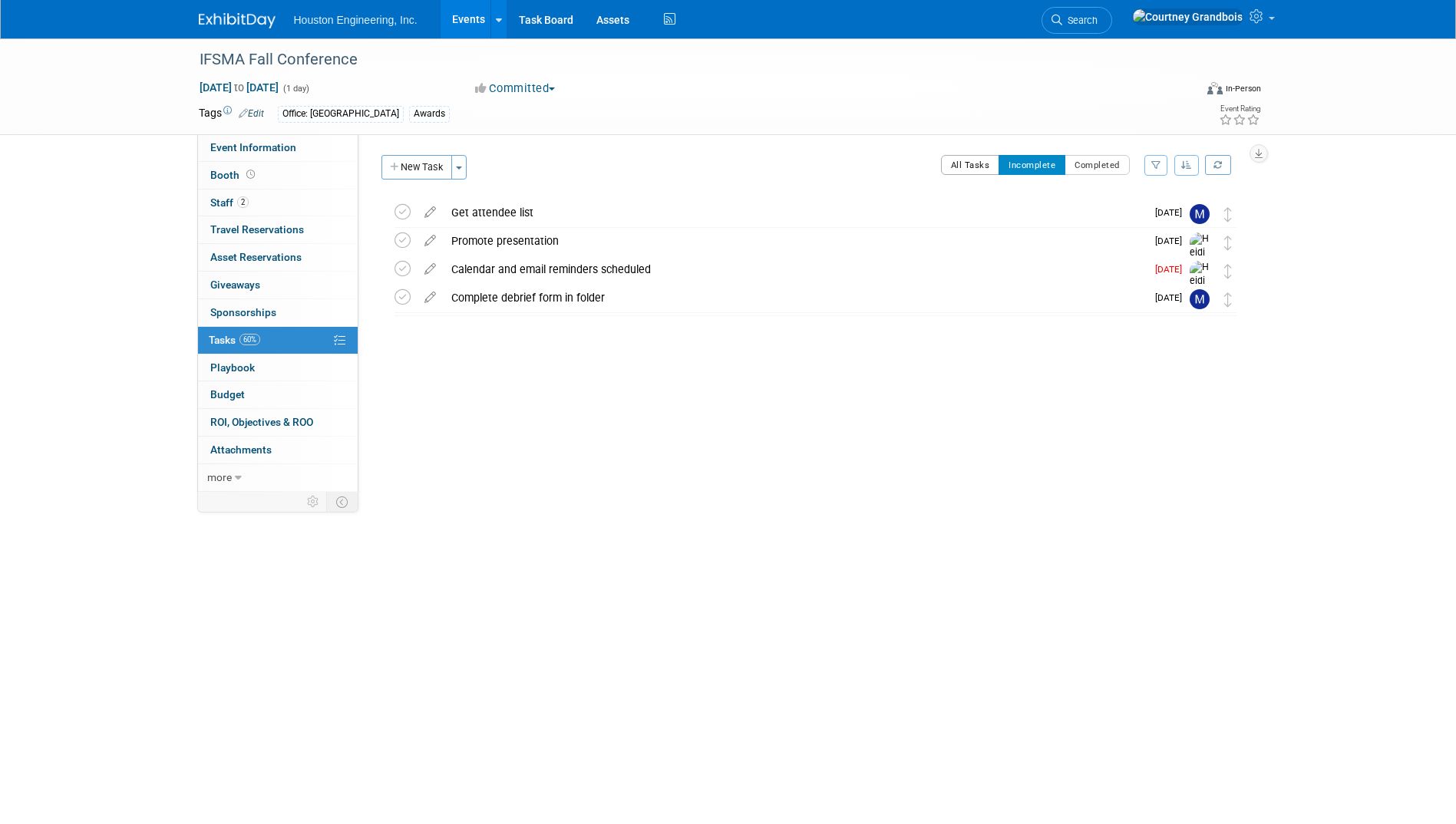
click at [969, 167] on button "All Tasks" at bounding box center [970, 165] width 59 height 20
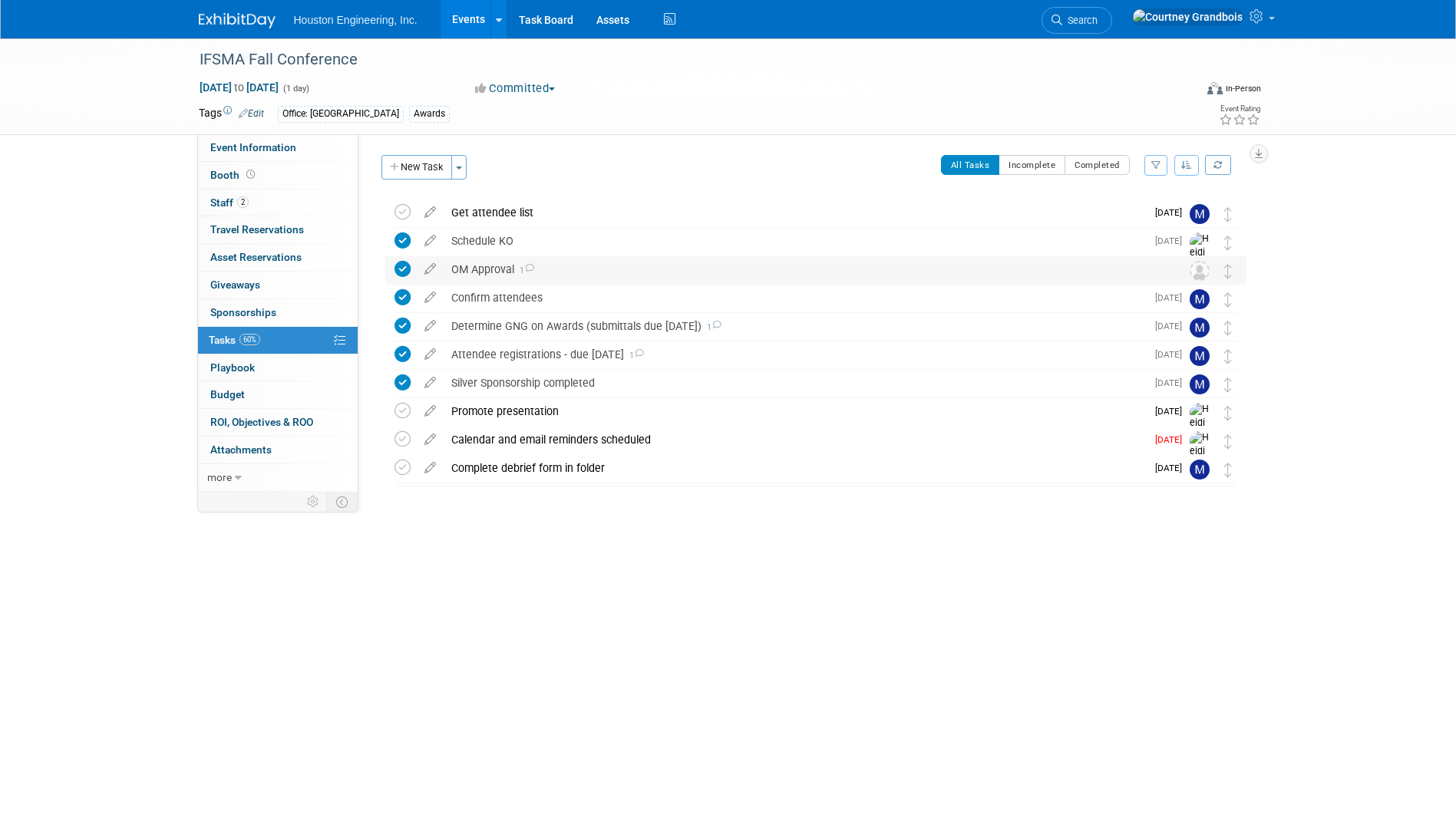
click at [779, 256] on div "OM Approval 1" at bounding box center [801, 269] width 715 height 26
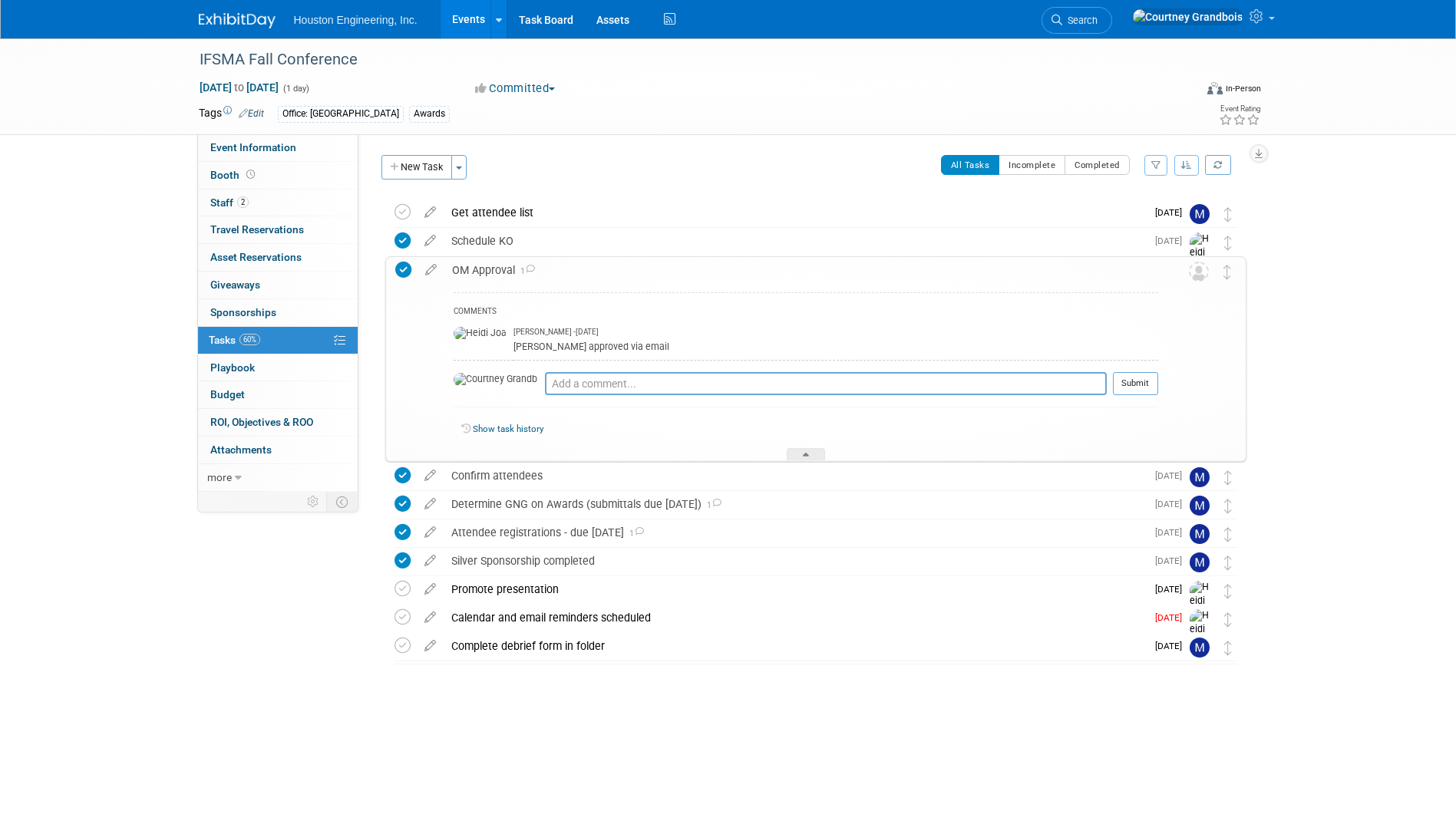
click at [775, 265] on div "OM Approval 1" at bounding box center [801, 270] width 714 height 26
